Goal: Task Accomplishment & Management: Manage account settings

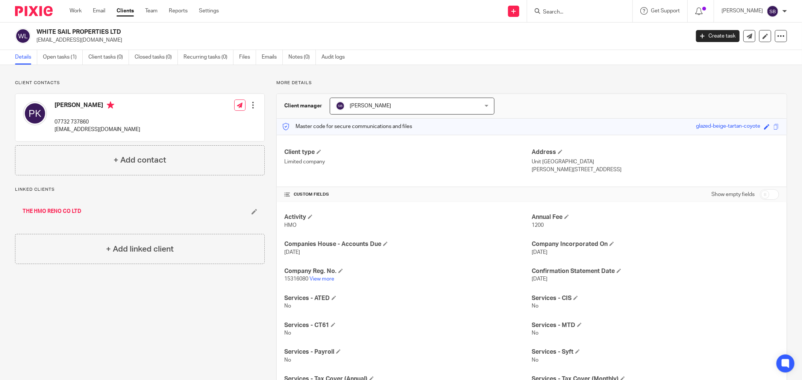
paste input "T L PROPERTY LIMITED"
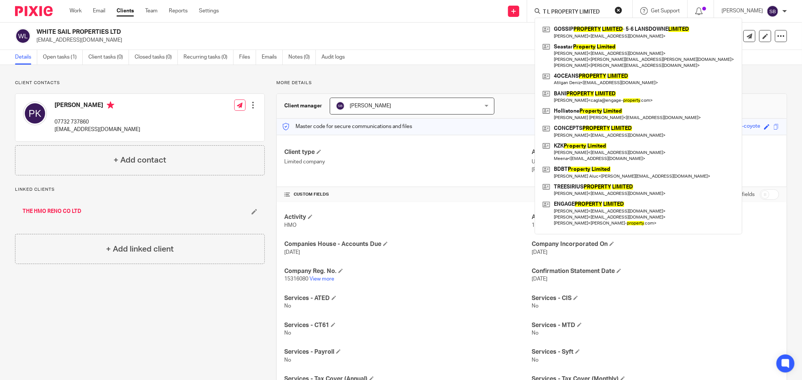
click button "submit" at bounding box center [0, 0] width 0 height 0
drag, startPoint x: 603, startPoint y: 9, endPoint x: 542, endPoint y: 11, distance: 60.9
click at [542, 11] on div "T L PROPERTY LIMITED" at bounding box center [579, 10] width 88 height 9
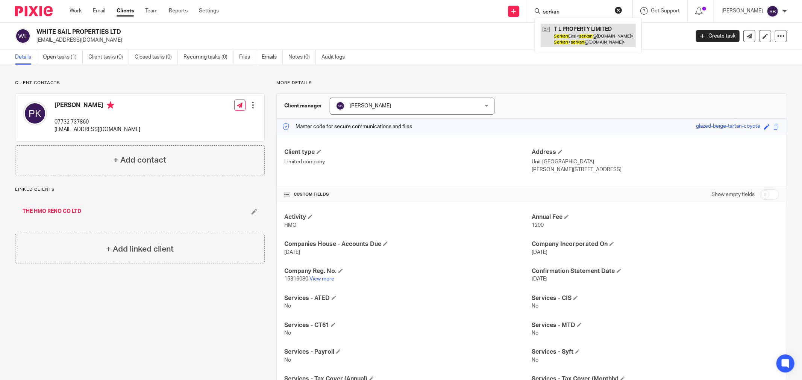
type input "serkan"
click at [584, 36] on link at bounding box center [588, 35] width 95 height 23
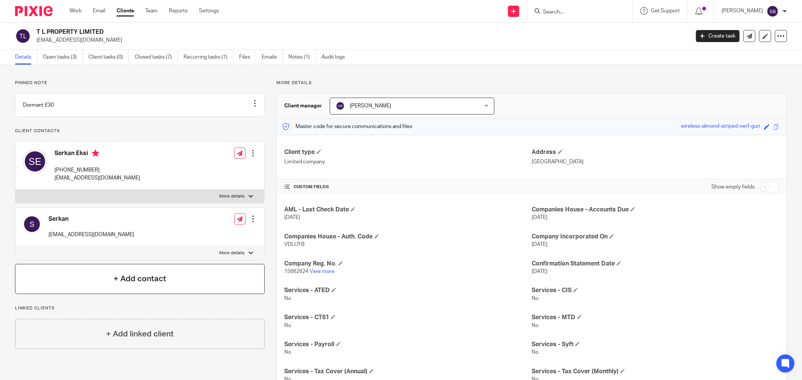
click at [139, 284] on h4 "+ Add contact" at bounding box center [140, 279] width 53 height 12
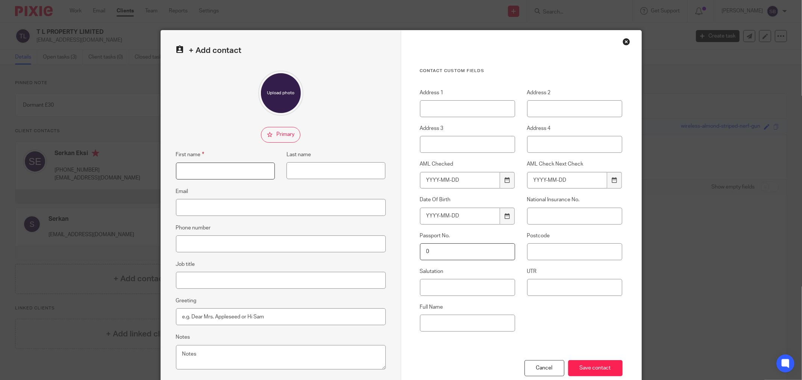
click at [208, 176] on input "First name" at bounding box center [225, 171] width 99 height 17
type input "Cagla"
click at [316, 166] on input "Last name" at bounding box center [335, 170] width 99 height 17
type input "Atkis"
click at [582, 370] on input "Save contact" at bounding box center [595, 369] width 55 height 16
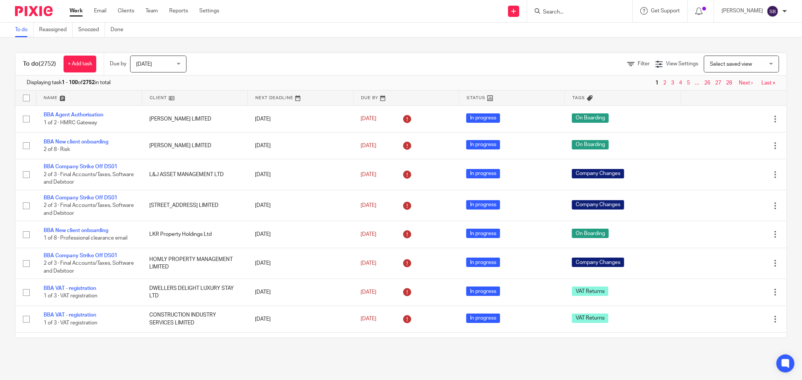
click at [591, 13] on input "Search" at bounding box center [576, 12] width 68 height 7
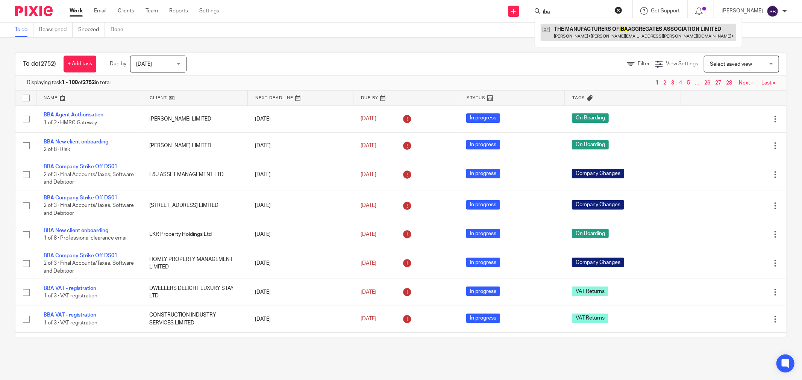
type input "iba"
click at [603, 25] on link at bounding box center [638, 32] width 195 height 17
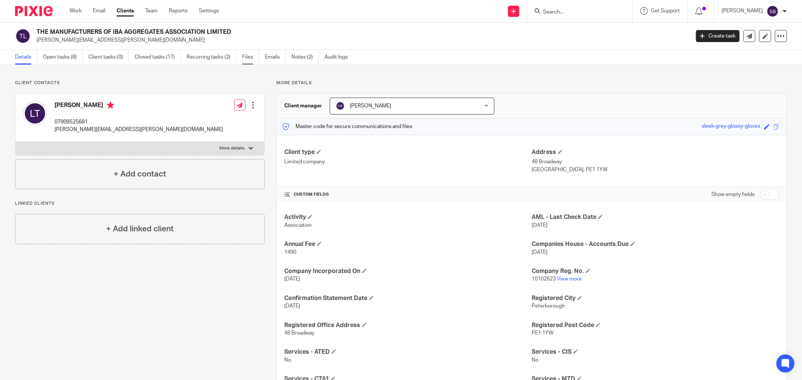
click at [245, 55] on link "Files" at bounding box center [250, 57] width 17 height 15
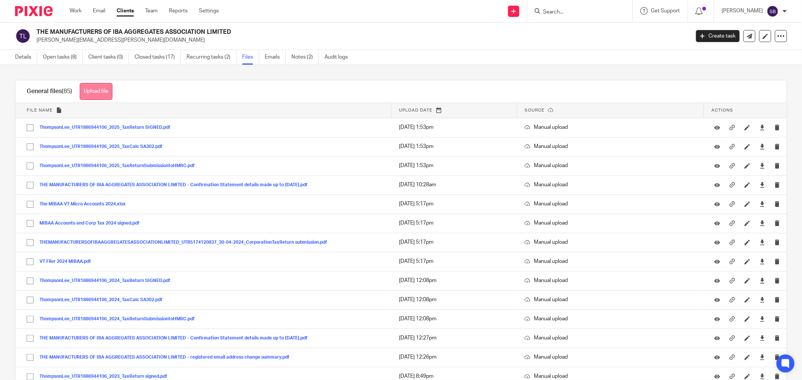
click at [94, 91] on button "Upload file" at bounding box center [96, 91] width 33 height 17
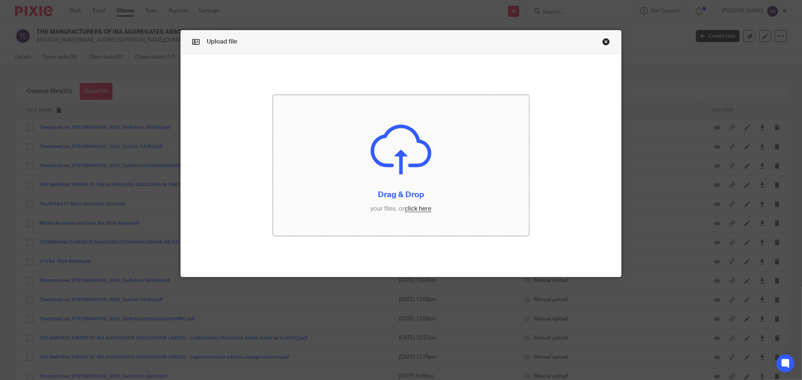
click at [418, 212] on input "file" at bounding box center [401, 165] width 256 height 141
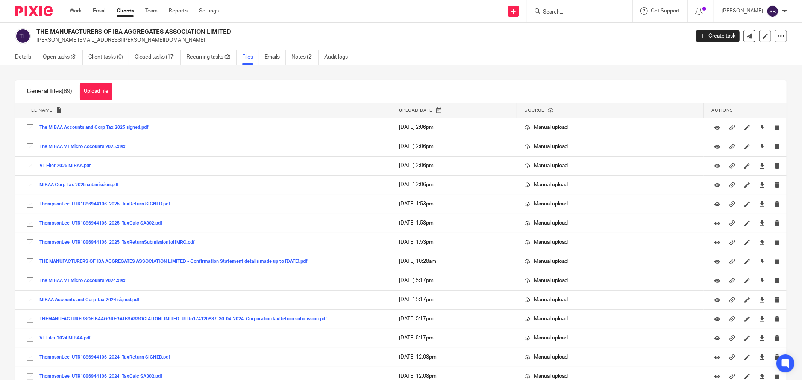
click at [601, 11] on input "Search" at bounding box center [576, 12] width 68 height 7
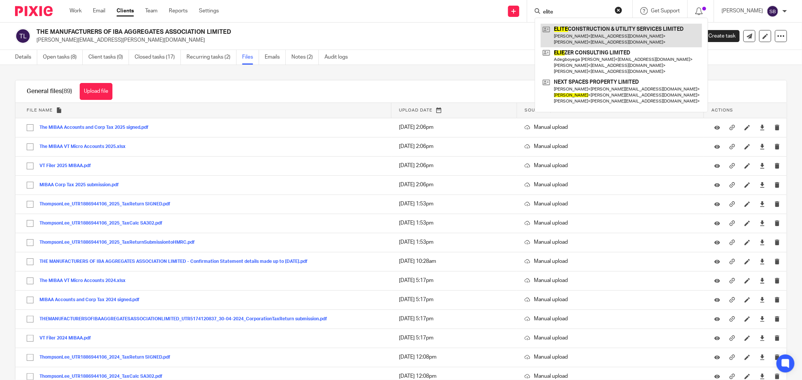
type input "elite"
click at [633, 40] on link at bounding box center [621, 35] width 161 height 23
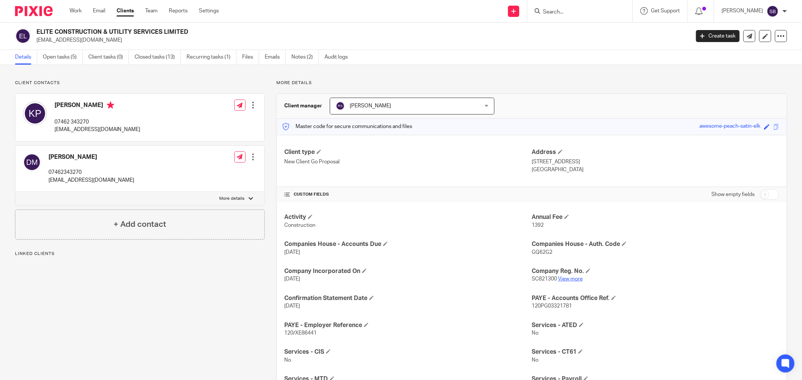
click at [563, 279] on link "View more" at bounding box center [570, 279] width 25 height 5
click at [320, 150] on span at bounding box center [319, 152] width 5 height 5
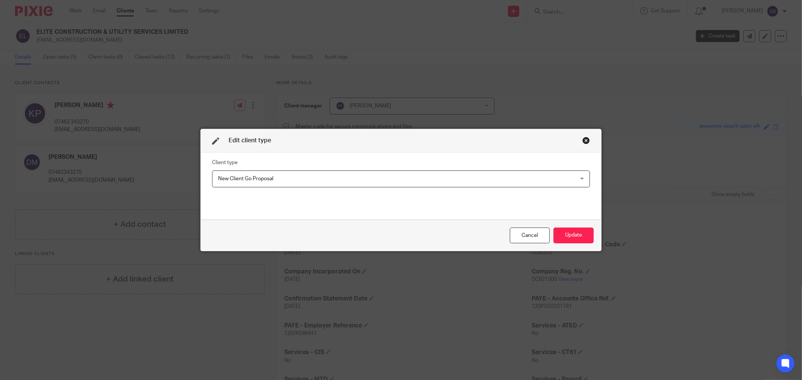
click at [318, 178] on span "New Client Go Proposal" at bounding box center [366, 179] width 297 height 16
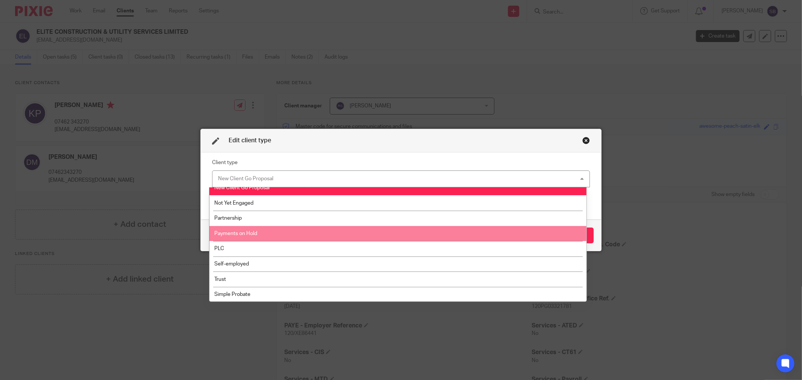
scroll to position [117, 0]
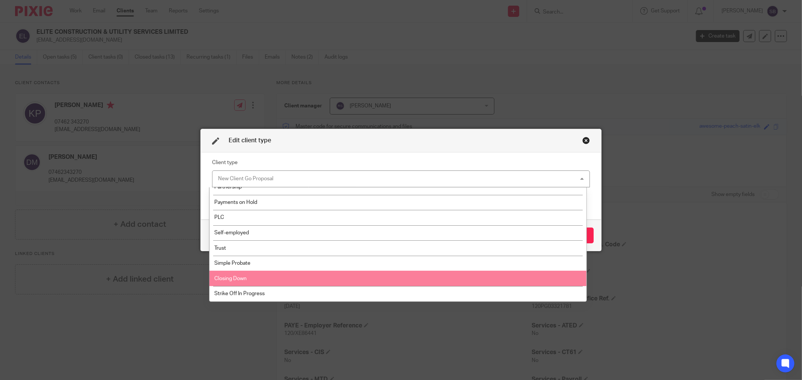
click at [305, 281] on li "Closing Down" at bounding box center [397, 278] width 377 height 15
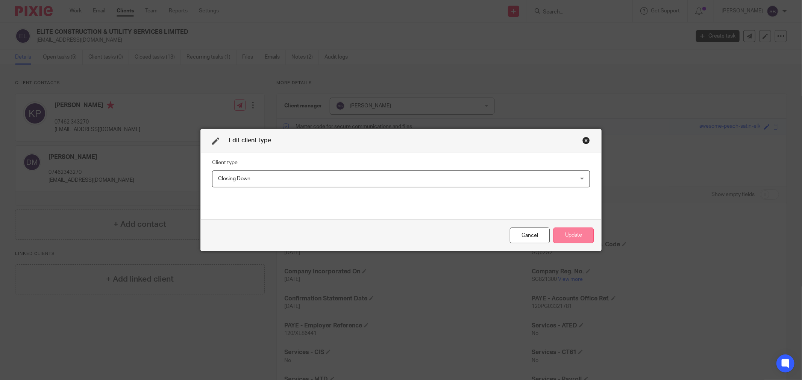
click at [580, 235] on button "Update" at bounding box center [573, 236] width 40 height 16
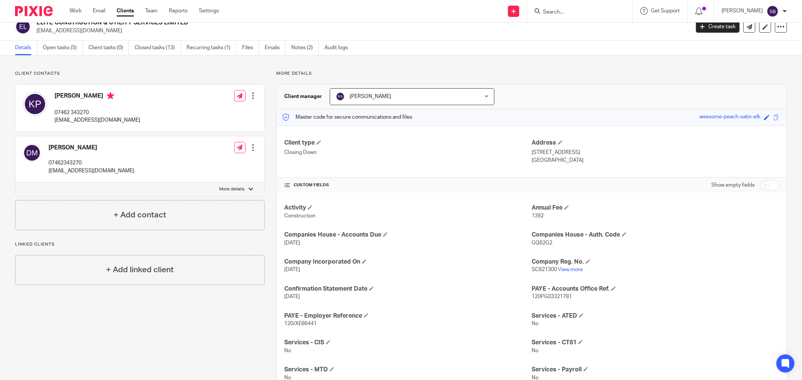
scroll to position [0, 0]
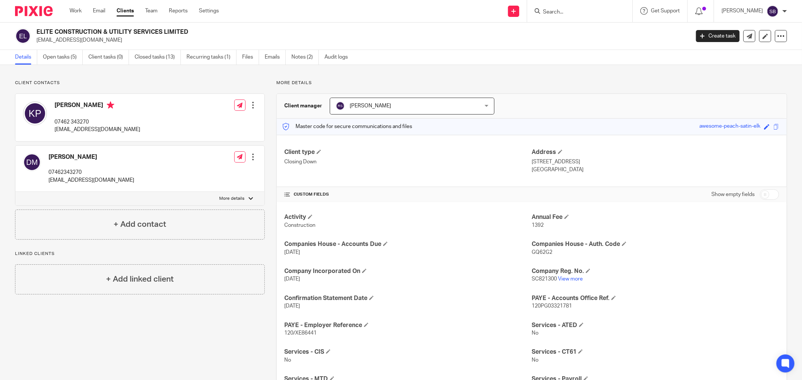
click at [605, 9] on input "Search" at bounding box center [576, 12] width 68 height 7
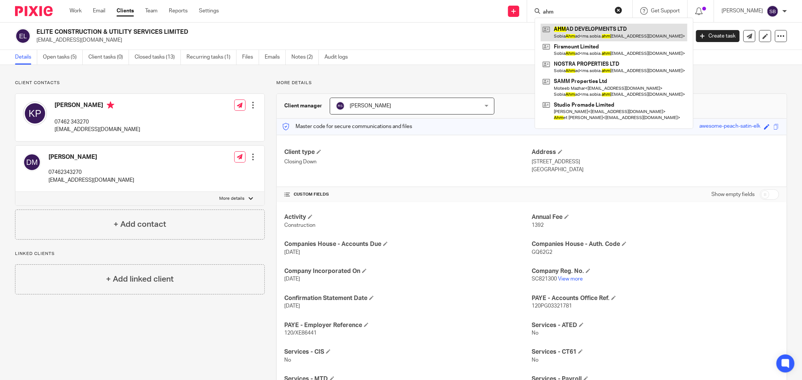
type input "ahm"
click at [624, 30] on link at bounding box center [614, 32] width 147 height 17
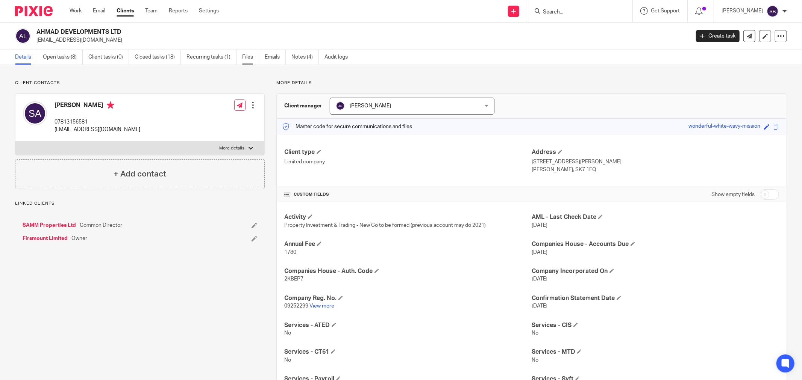
click at [245, 55] on link "Files" at bounding box center [250, 57] width 17 height 15
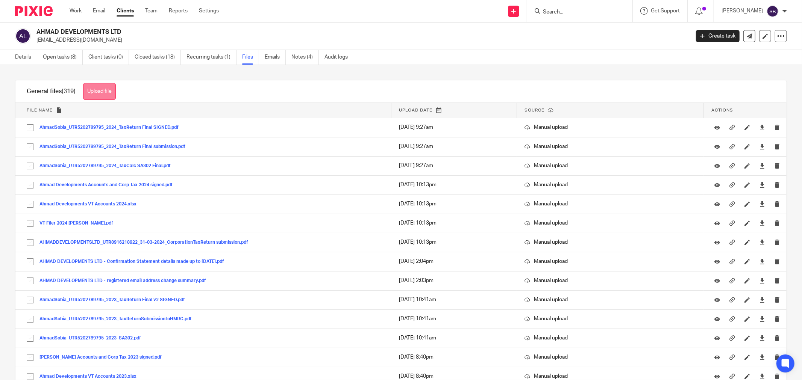
click at [94, 95] on button "Upload file" at bounding box center [99, 91] width 33 height 17
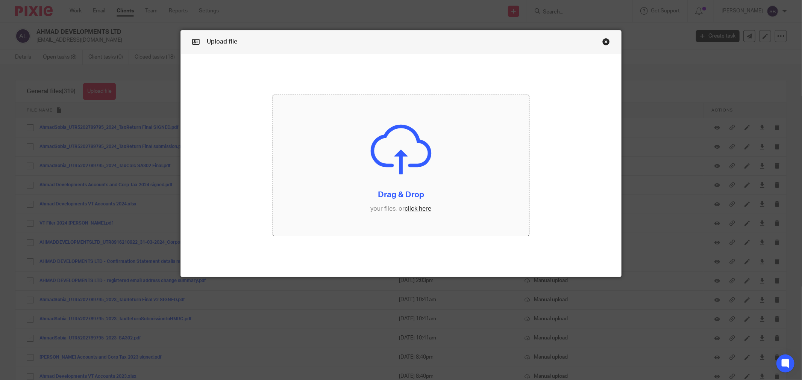
click at [417, 211] on input "file" at bounding box center [401, 165] width 256 height 141
